Goal: Task Accomplishment & Management: Use online tool/utility

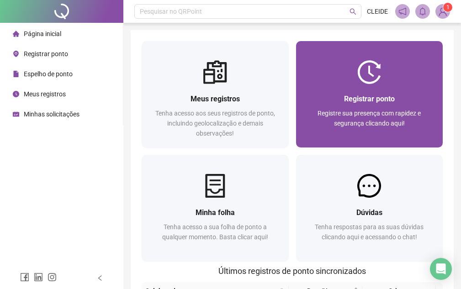
click at [356, 106] on div "Registrar ponto Registre sua presença com rapidez e segurança clicando aqui!" at bounding box center [369, 115] width 125 height 45
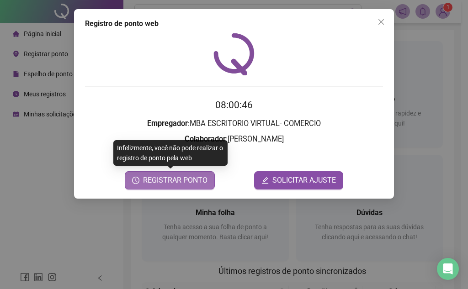
click at [192, 177] on span "REGISTRAR PONTO" at bounding box center [175, 180] width 64 height 11
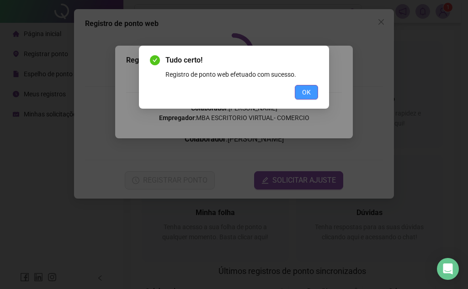
click at [310, 91] on span "OK" at bounding box center [306, 92] width 9 height 10
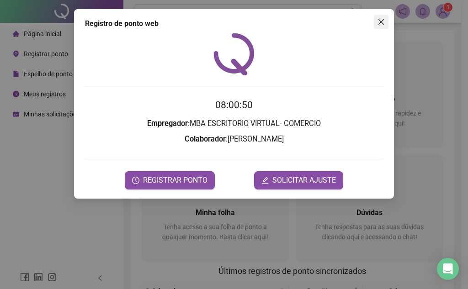
click at [378, 29] on button "Close" at bounding box center [381, 22] width 15 height 15
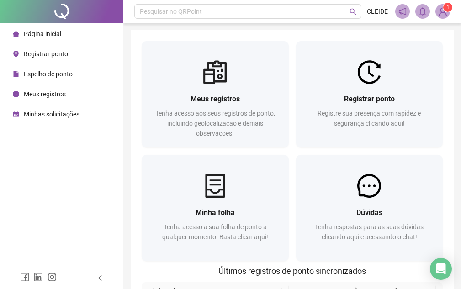
click at [54, 94] on span "Meus registros" at bounding box center [45, 93] width 42 height 7
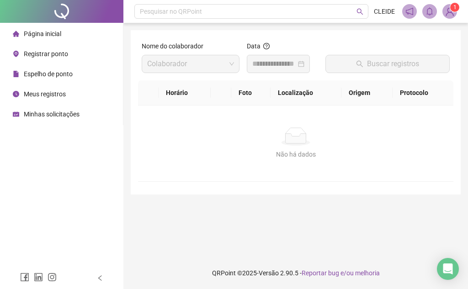
click at [289, 59] on input at bounding box center [274, 63] width 44 height 11
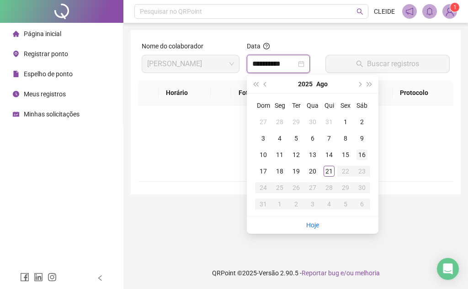
type input "**********"
click at [326, 172] on div "21" at bounding box center [329, 171] width 11 height 11
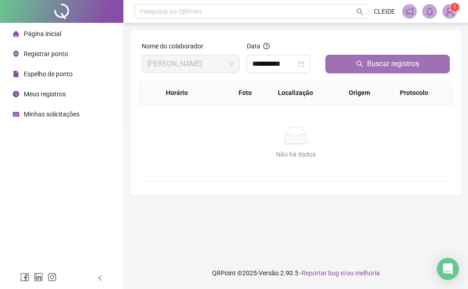
click at [408, 66] on span "Buscar registros" at bounding box center [393, 63] width 52 height 11
